Goal: Find specific page/section: Find specific page/section

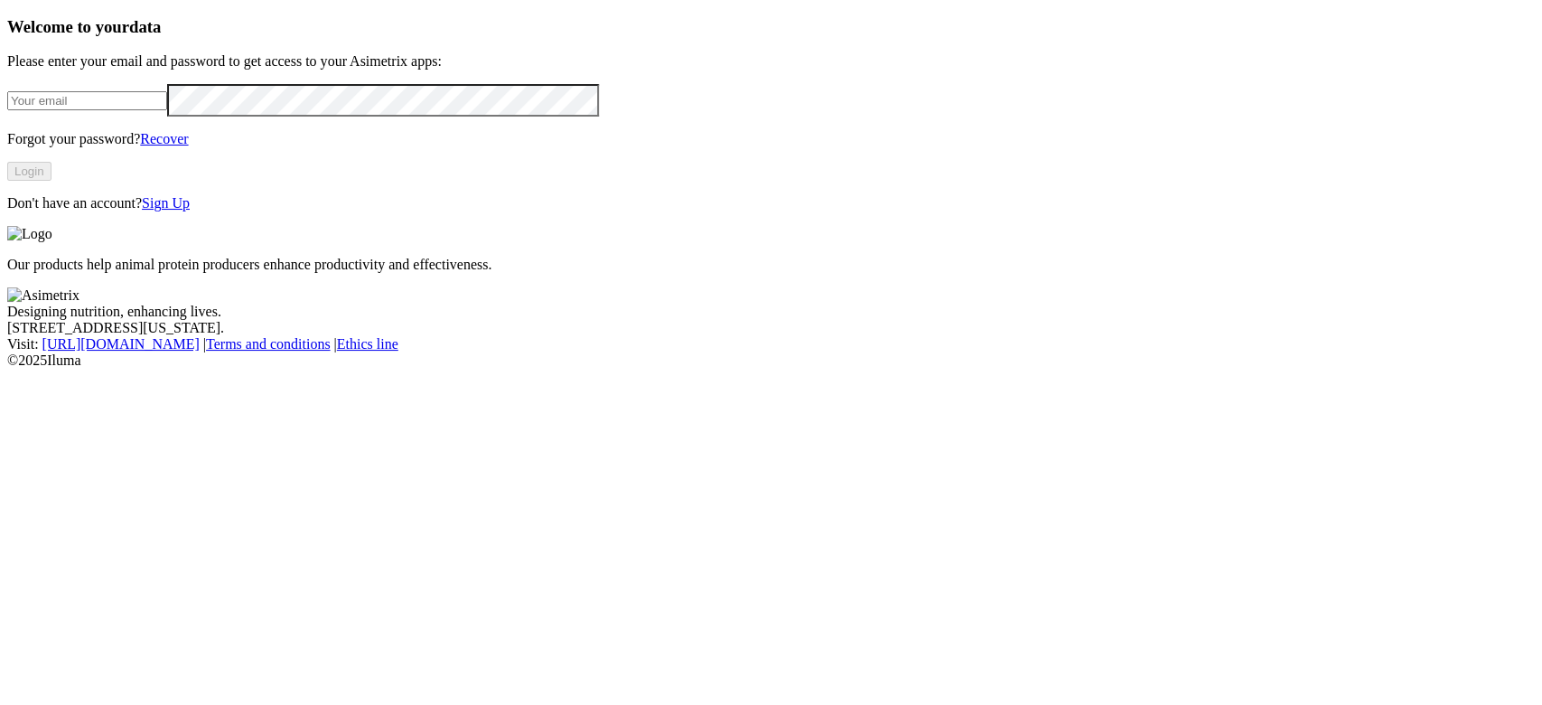
type input "[PERSON_NAME][EMAIL_ADDRESS][PERSON_NAME][DOMAIN_NAME]"
click at [52, 181] on button "Login" at bounding box center [29, 171] width 44 height 19
